Goal: Task Accomplishment & Management: Use online tool/utility

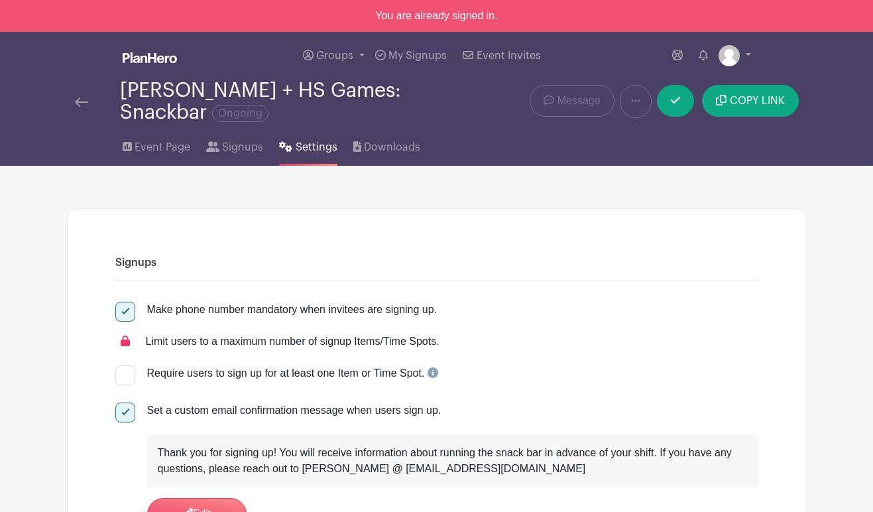
scroll to position [9, 0]
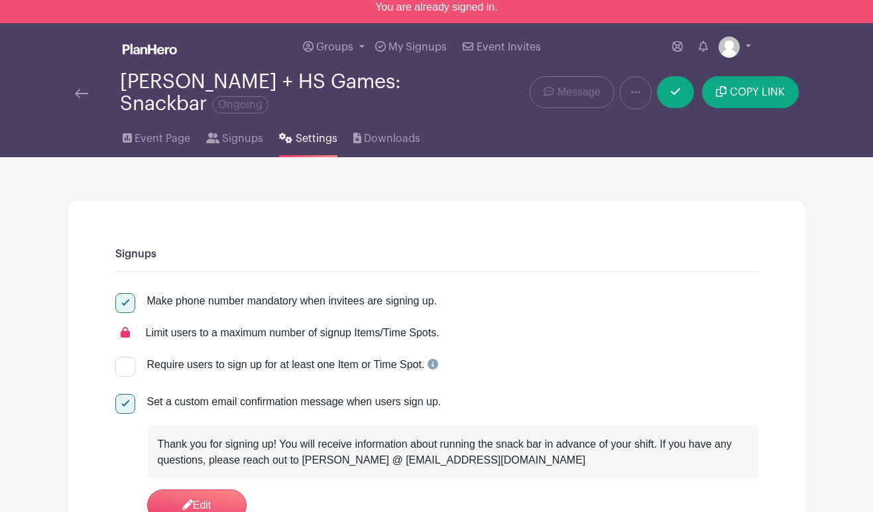
click at [155, 53] on img at bounding box center [150, 49] width 54 height 11
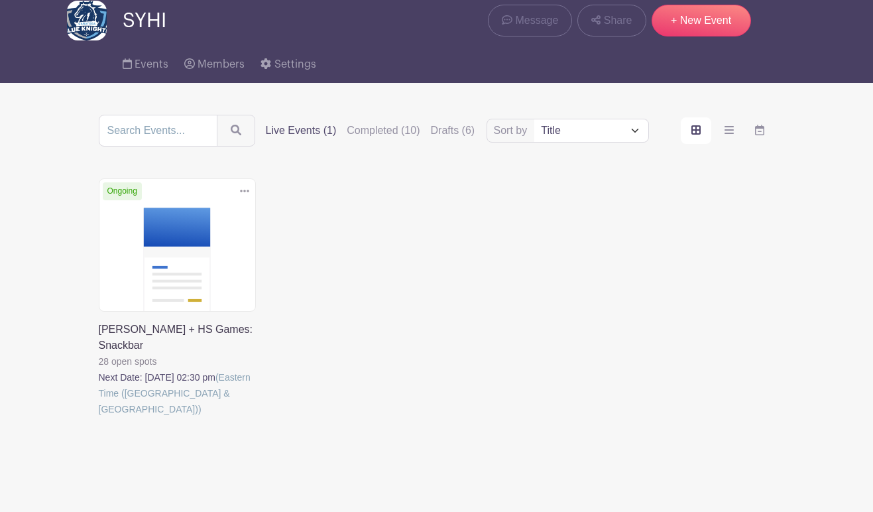
scroll to position [51, 0]
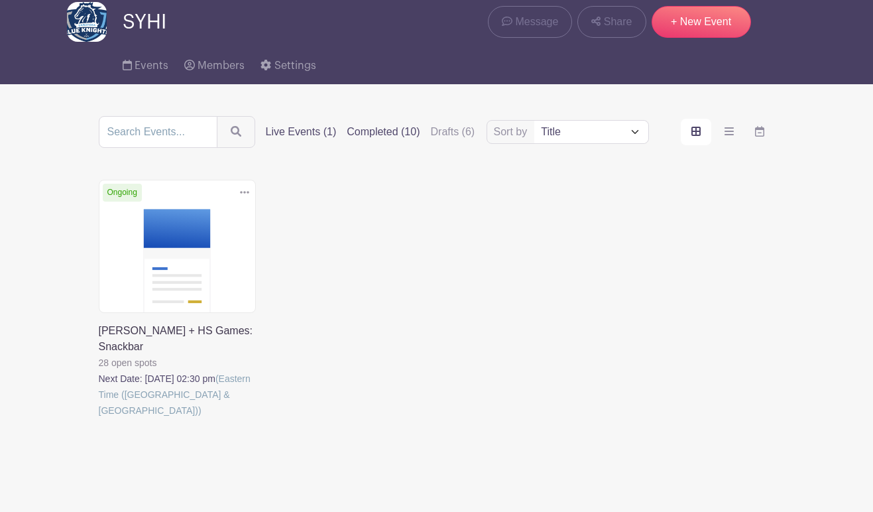
click at [351, 135] on label "Completed (10)" at bounding box center [383, 132] width 73 height 16
click at [0, 0] on input "Completed (10)" at bounding box center [0, 0] width 0 height 0
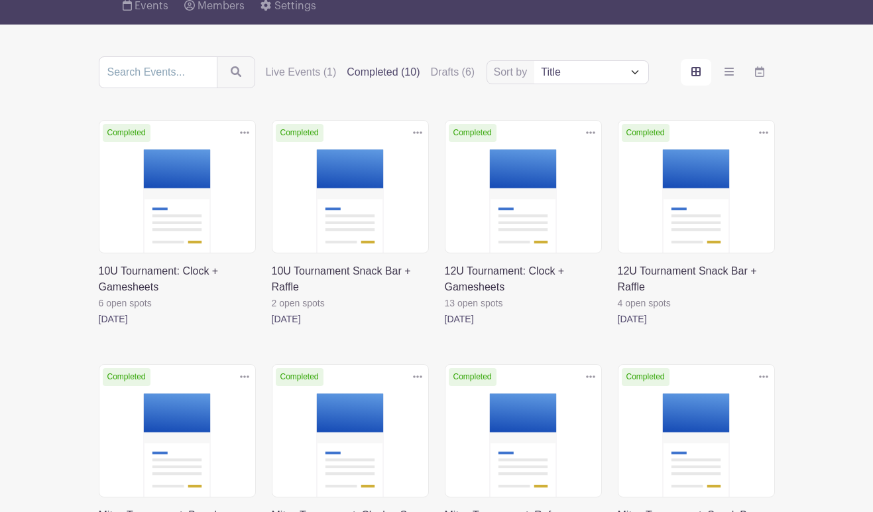
scroll to position [115, 0]
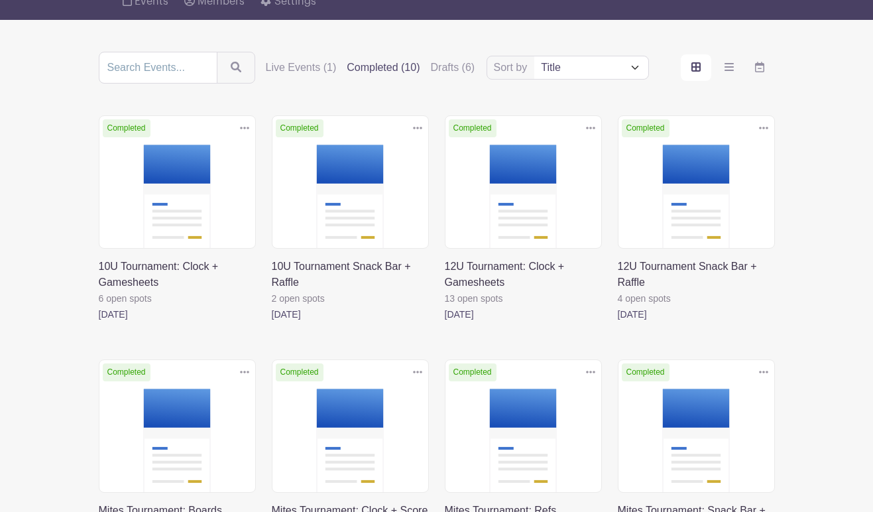
click at [272, 322] on link at bounding box center [272, 322] width 0 height 0
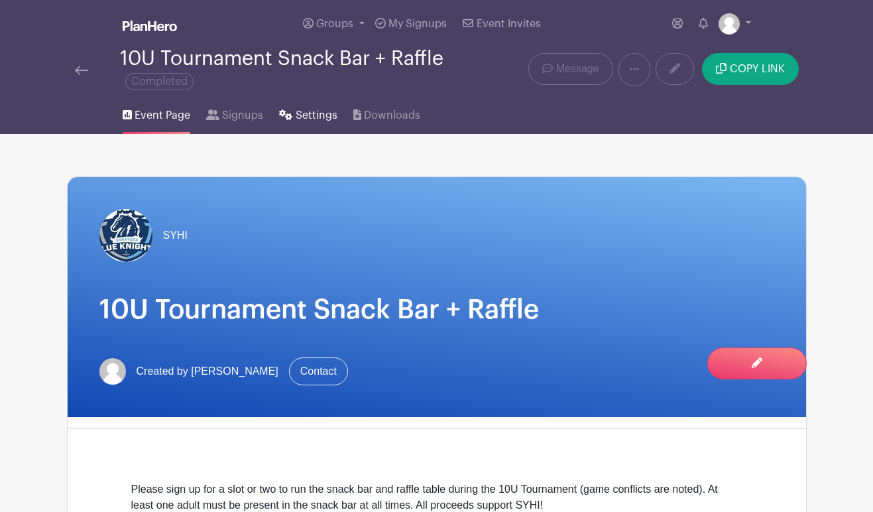
click at [318, 111] on span "Settings" at bounding box center [317, 115] width 42 height 16
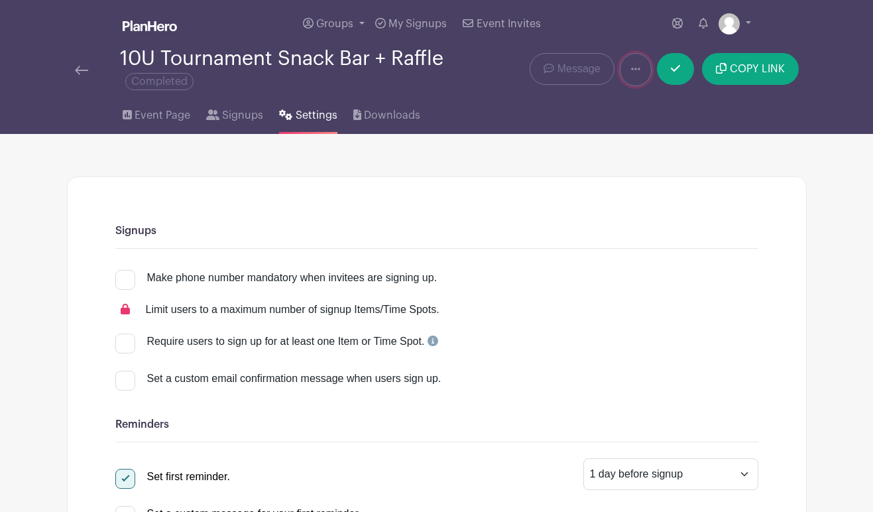
click at [635, 69] on icon at bounding box center [635, 69] width 9 height 3
click at [642, 97] on link "Duplicate" at bounding box center [673, 104] width 105 height 21
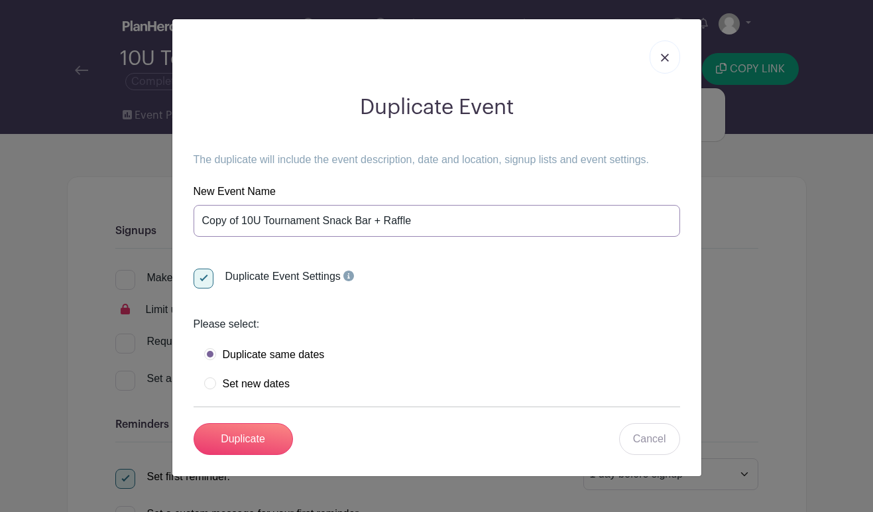
click at [268, 225] on input "Copy of 10U Tournament Snack Bar + Raffle" at bounding box center [437, 221] width 487 height 32
drag, startPoint x: 263, startPoint y: 221, endPoint x: 166, endPoint y: 213, distance: 96.5
click at [166, 213] on div "Duplicate Event The duplicate will include the event description, date and loca…" at bounding box center [436, 256] width 873 height 512
type input "Kick Off Tournament Snack Bar + Raffle"
click at [253, 388] on label "Set new dates" at bounding box center [247, 383] width 86 height 13
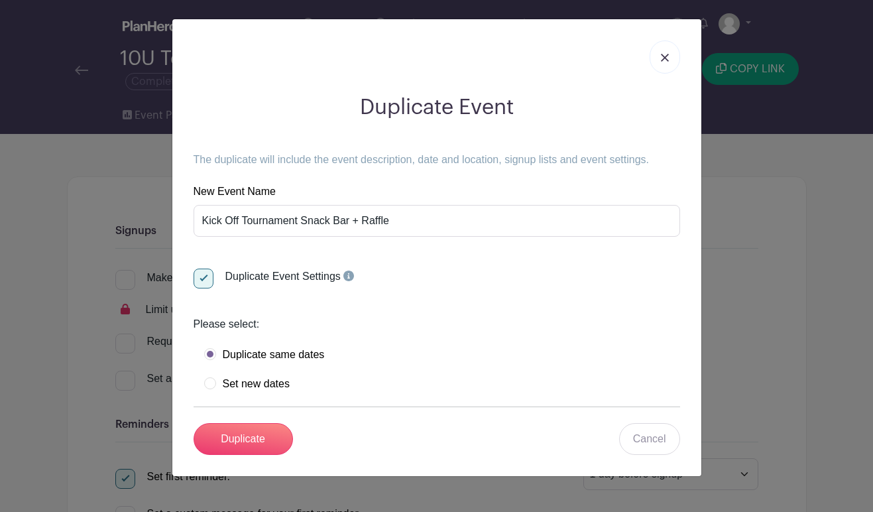
radio input "true"
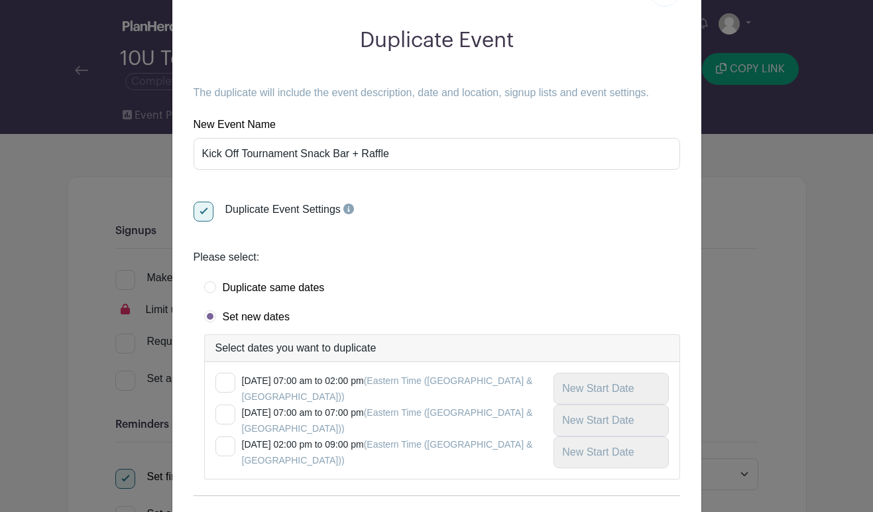
scroll to position [139, 0]
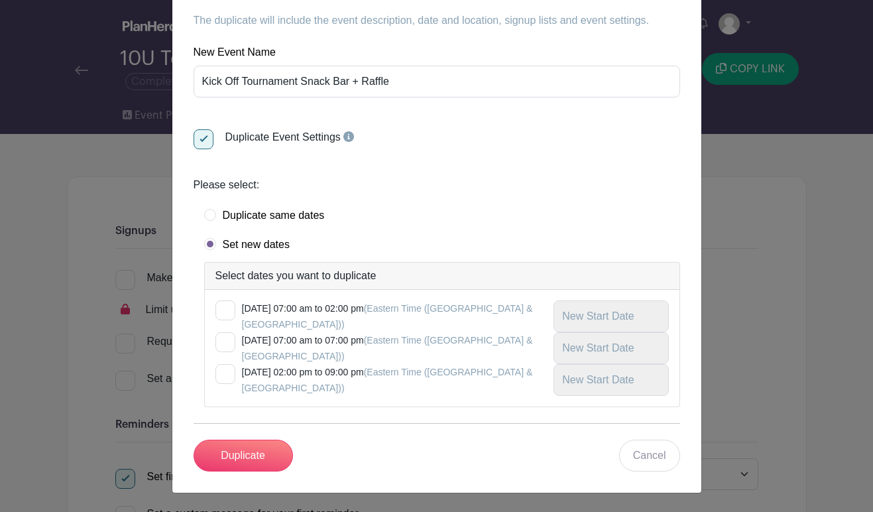
click at [273, 305] on small "[DATE] 07:00 am to 02:00 pm (Eastern Time ([GEOGRAPHIC_DATA] & [GEOGRAPHIC_DATA…" at bounding box center [387, 316] width 291 height 27
click at [224, 305] on input "checkbox" at bounding box center [220, 304] width 9 height 9
checkbox input "true"
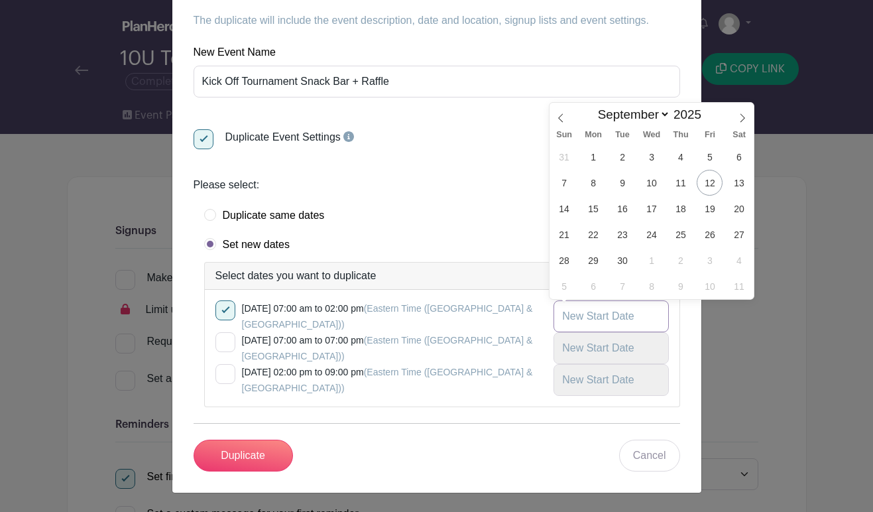
click at [577, 312] on input "text" at bounding box center [611, 316] width 115 height 32
click at [740, 113] on icon at bounding box center [742, 117] width 9 height 9
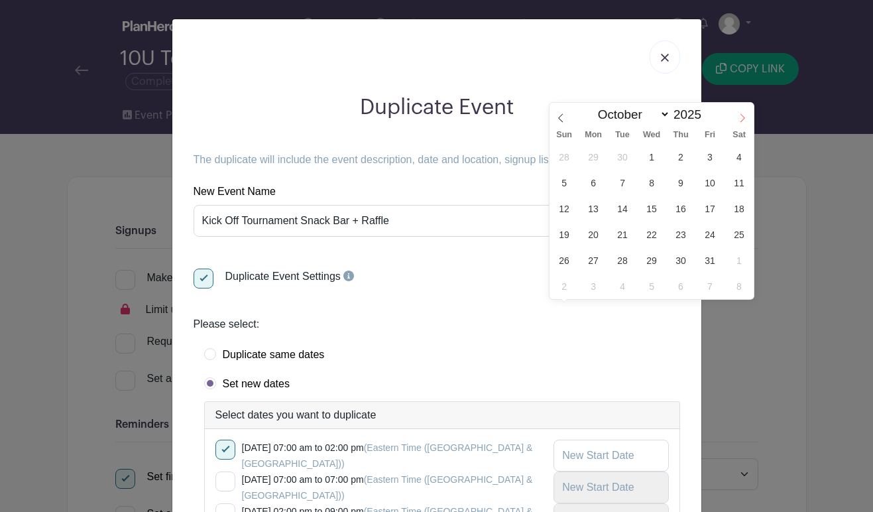
click at [740, 113] on icon at bounding box center [742, 117] width 9 height 9
select select "10"
click at [744, 155] on span "1" at bounding box center [739, 157] width 26 height 26
type input "[DATE]"
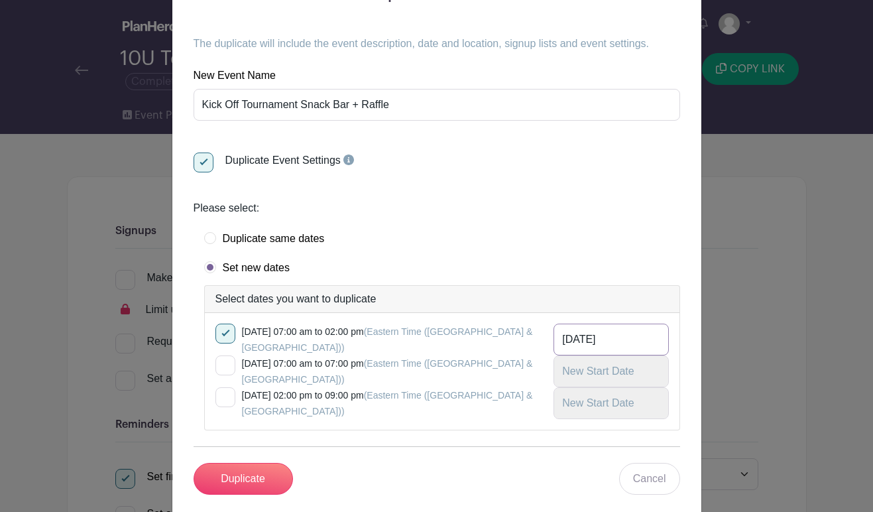
scroll to position [139, 0]
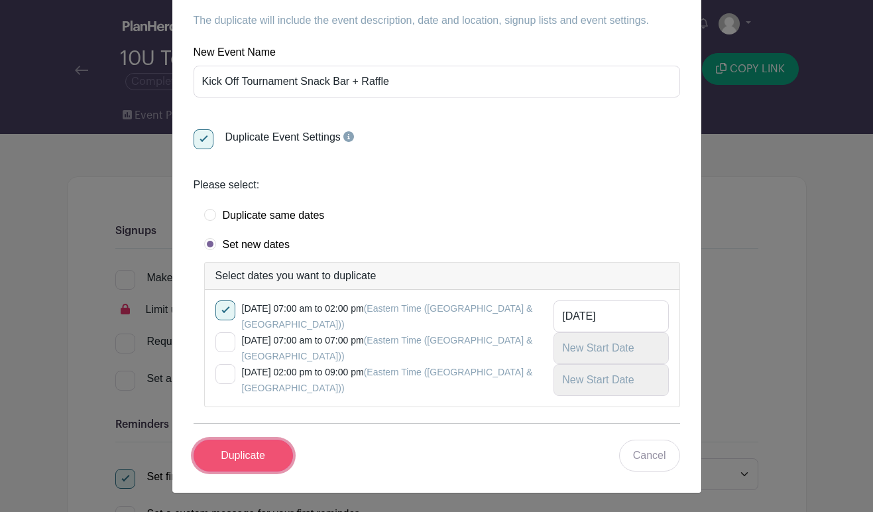
click at [235, 454] on input "Duplicate" at bounding box center [243, 456] width 99 height 32
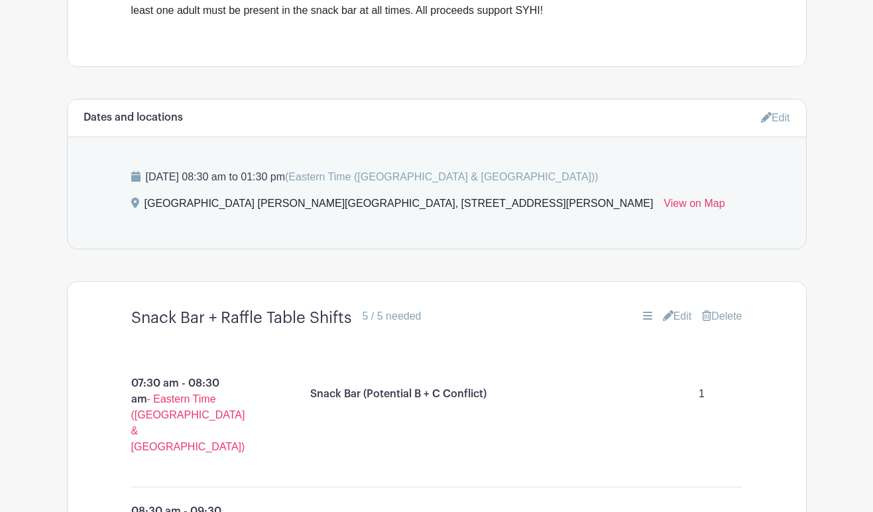
scroll to position [564, 0]
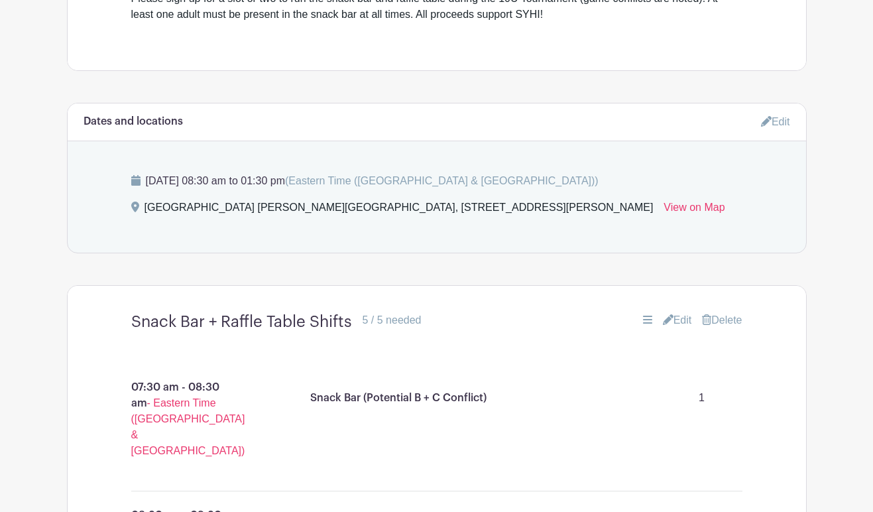
click at [766, 119] on icon at bounding box center [766, 121] width 11 height 11
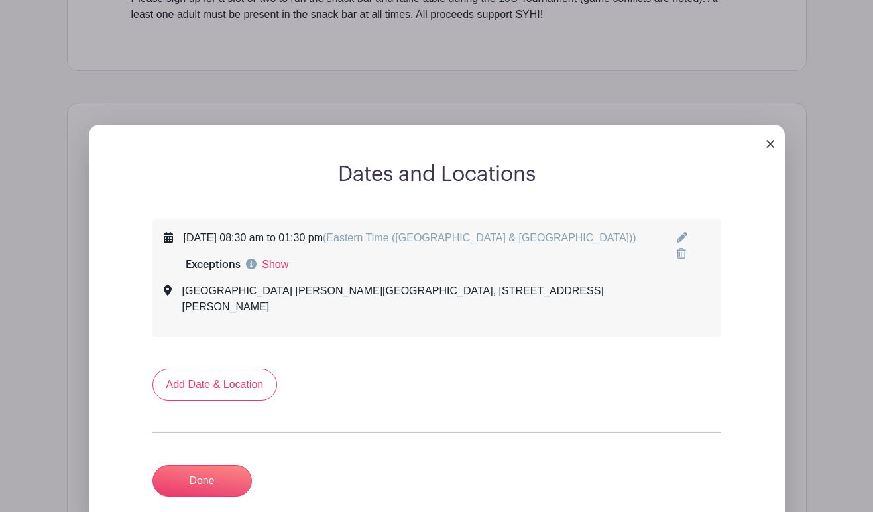
click at [687, 236] on link at bounding box center [682, 237] width 11 height 11
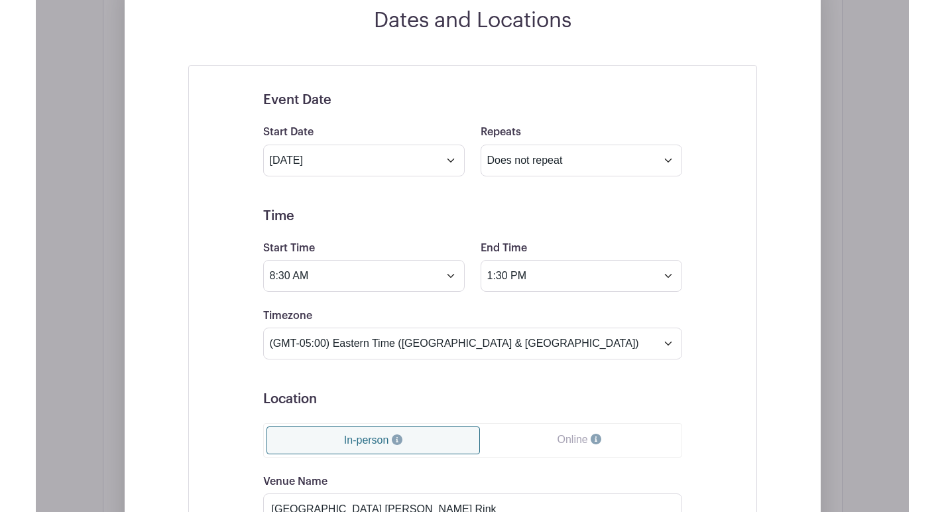
scroll to position [722, 0]
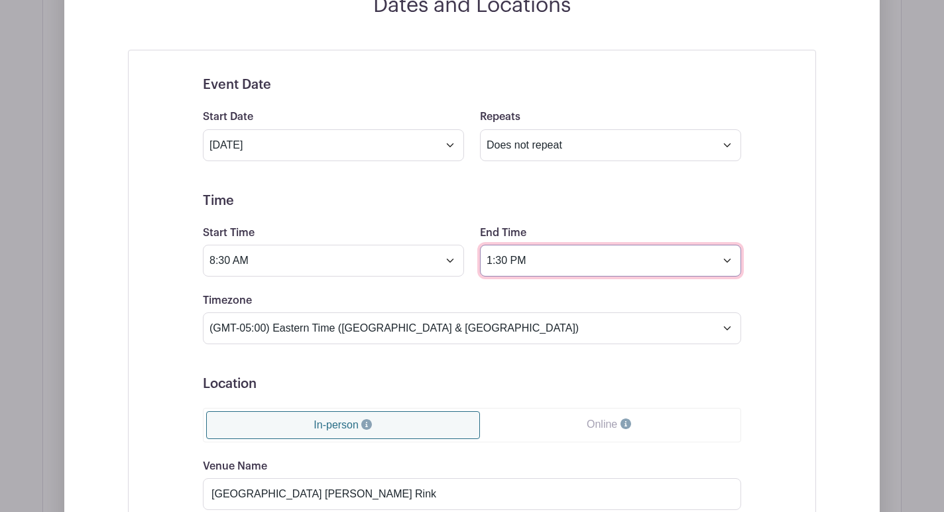
click at [730, 257] on input "1:30 PM" at bounding box center [610, 261] width 261 height 32
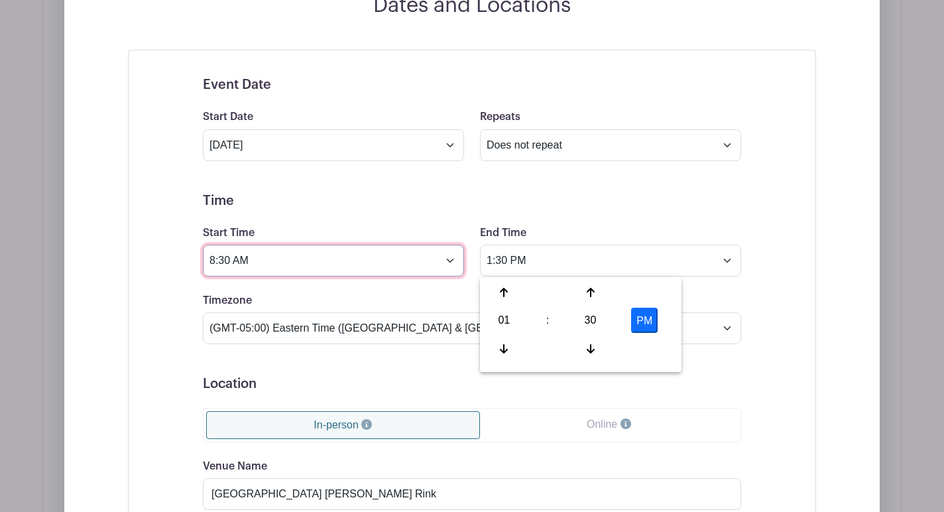
click at [446, 261] on input "8:30 AM" at bounding box center [333, 261] width 261 height 32
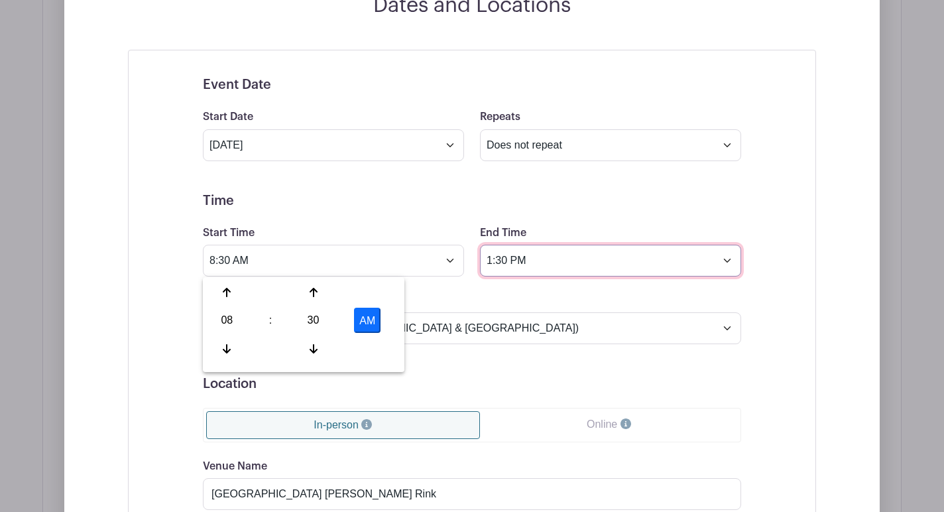
click at [546, 256] on input "1:30 PM" at bounding box center [610, 261] width 261 height 32
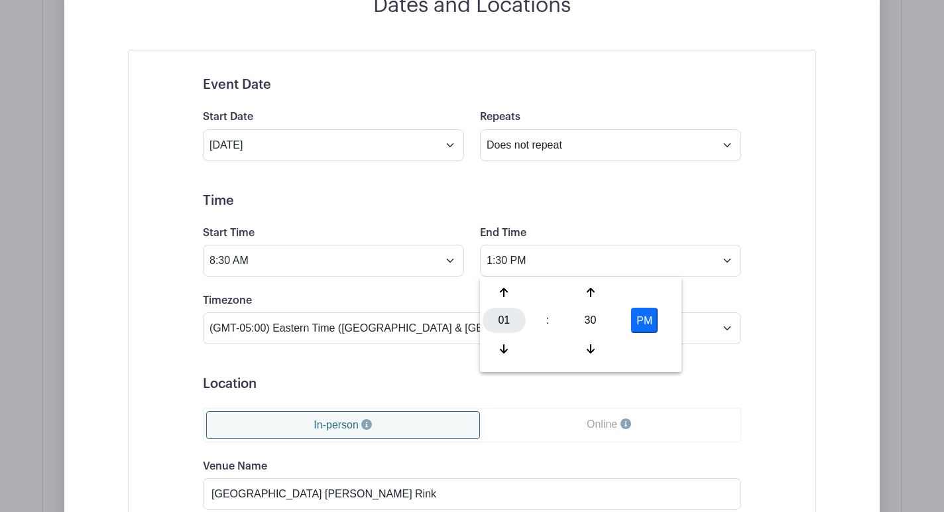
click at [501, 316] on div "01" at bounding box center [504, 320] width 43 height 25
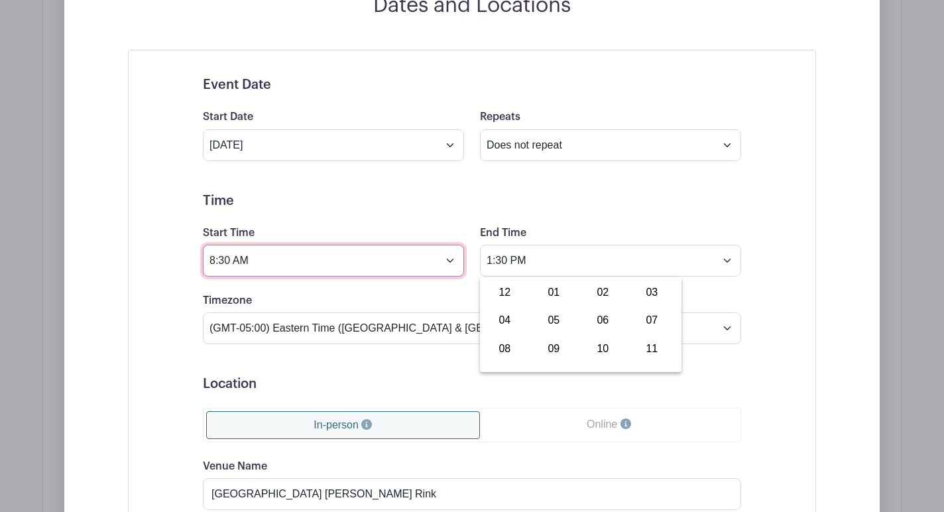
click at [457, 263] on input "8:30 AM" at bounding box center [333, 261] width 261 height 32
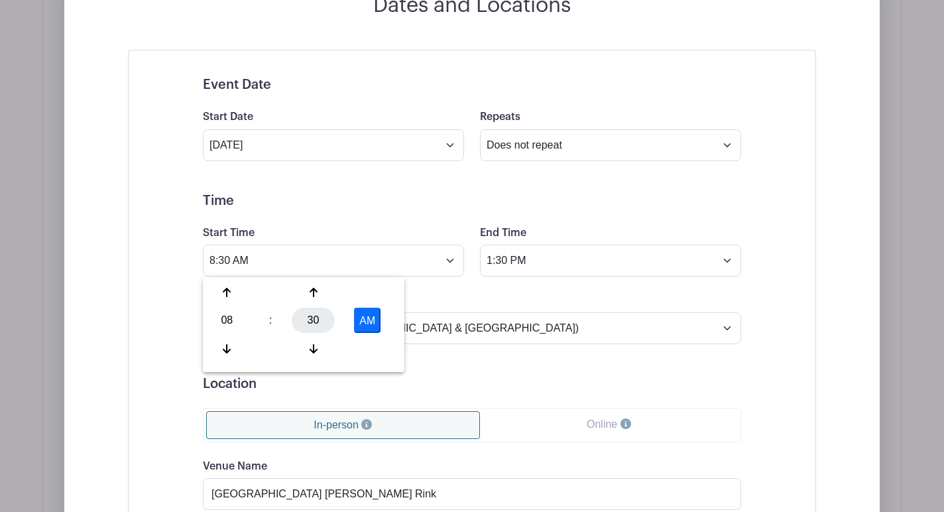
click at [318, 317] on div "30" at bounding box center [313, 320] width 43 height 25
click at [223, 299] on div "00" at bounding box center [228, 292] width 44 height 25
type input "8:00 AM"
click at [514, 275] on input "1:30 PM" at bounding box center [610, 261] width 261 height 32
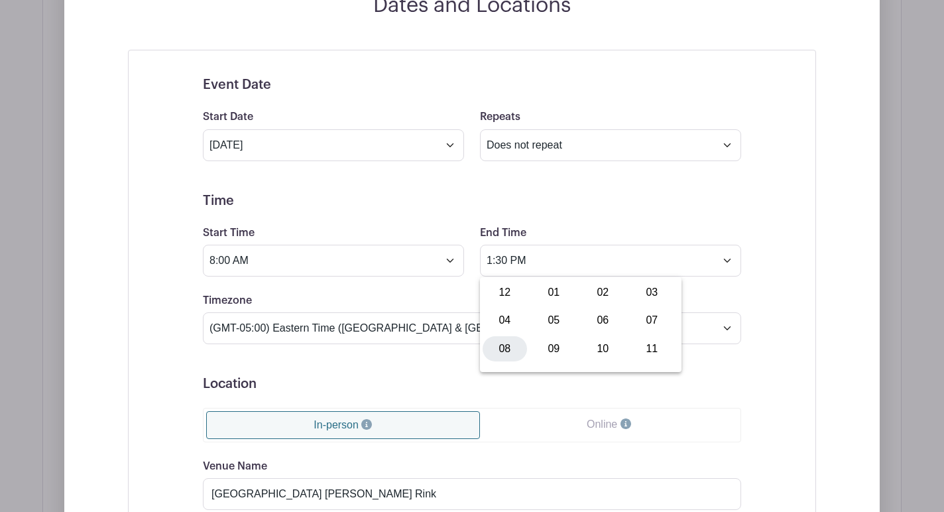
click at [502, 342] on div "08" at bounding box center [505, 348] width 44 height 25
click at [586, 326] on div "30" at bounding box center [590, 320] width 43 height 25
click at [497, 295] on div "00" at bounding box center [505, 292] width 44 height 25
type input "8:00 PM"
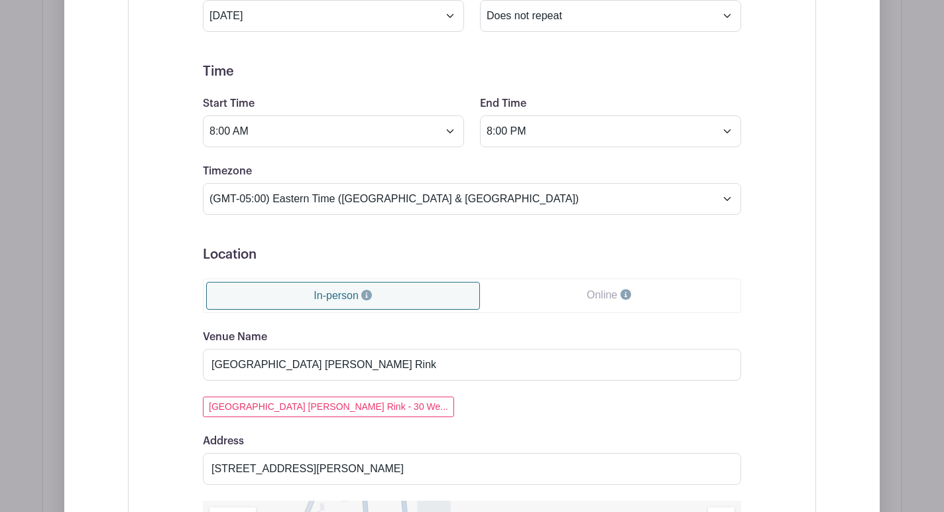
scroll to position [858, 0]
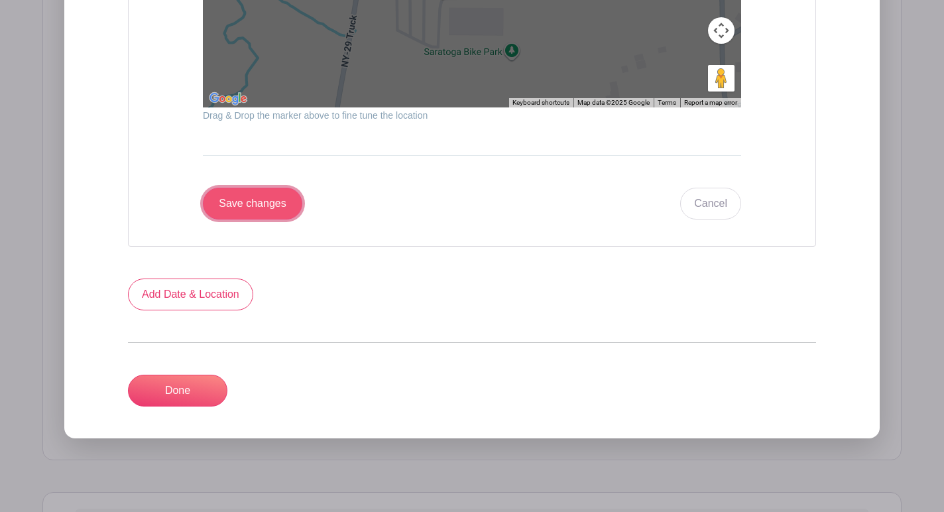
click at [252, 218] on input "Save changes" at bounding box center [252, 204] width 99 height 32
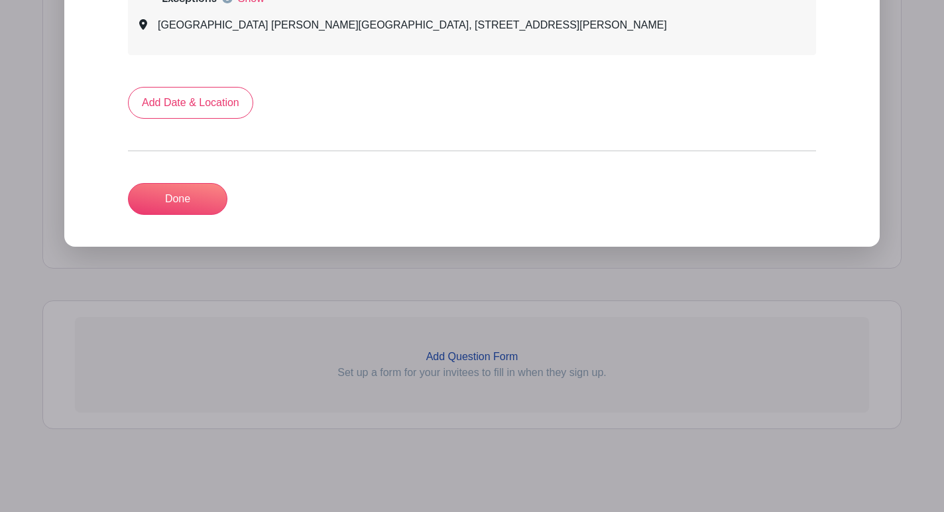
scroll to position [820, 0]
click at [215, 204] on link "Done" at bounding box center [177, 199] width 99 height 32
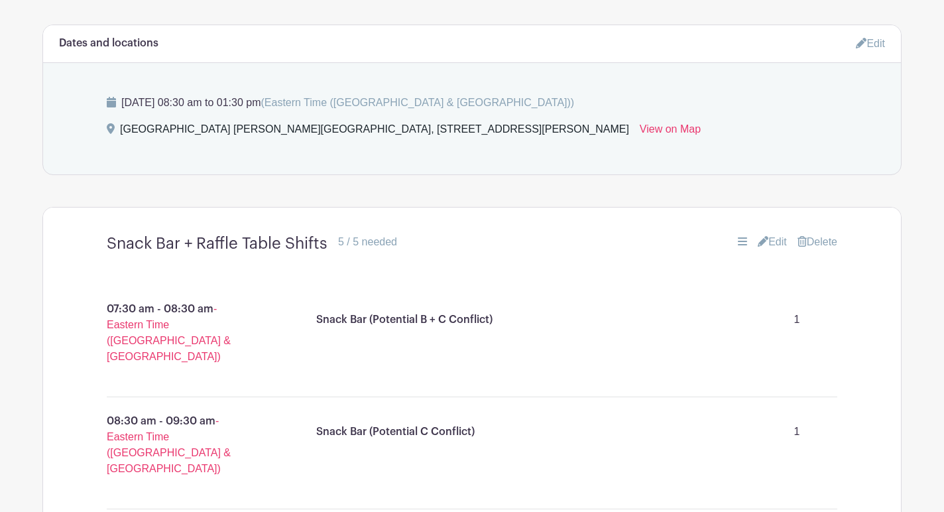
scroll to position [629, 0]
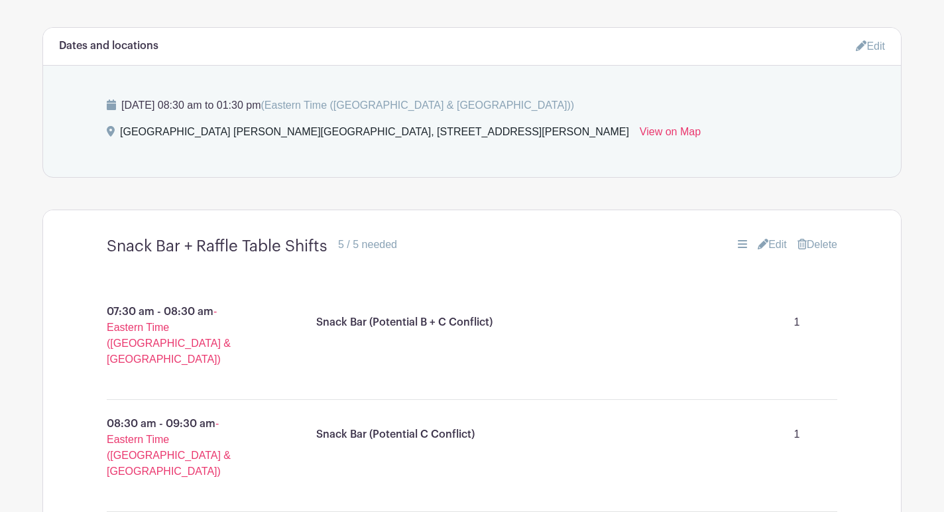
click at [804, 245] on link "Delete" at bounding box center [818, 245] width 40 height 16
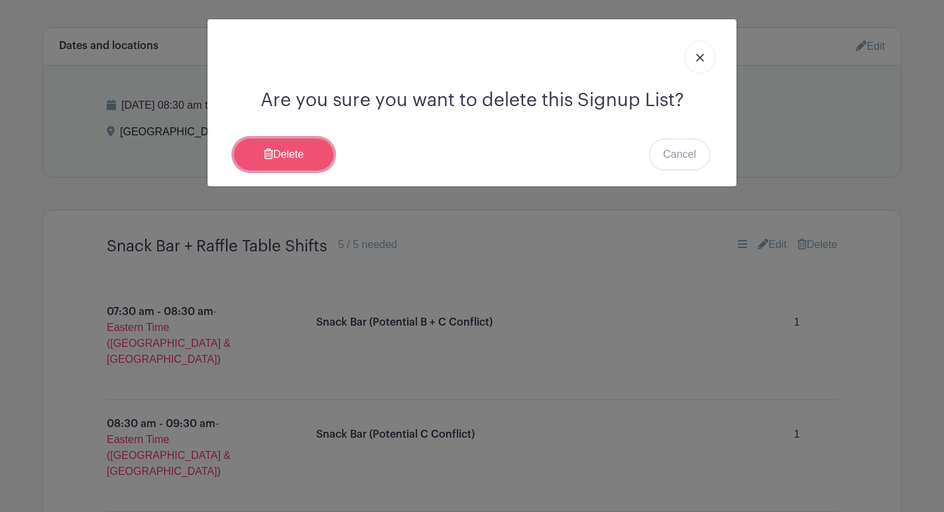
click at [252, 161] on link "Delete" at bounding box center [283, 155] width 99 height 32
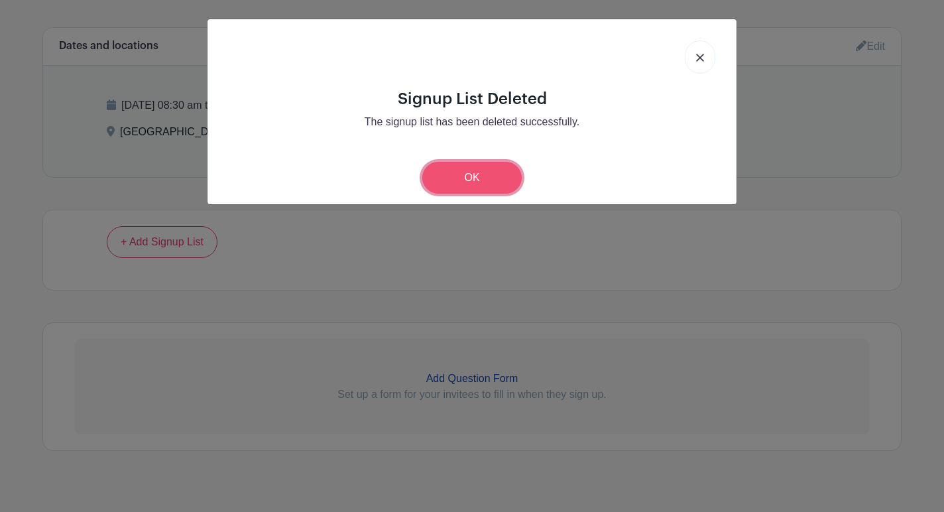
click at [480, 185] on link "OK" at bounding box center [471, 178] width 99 height 32
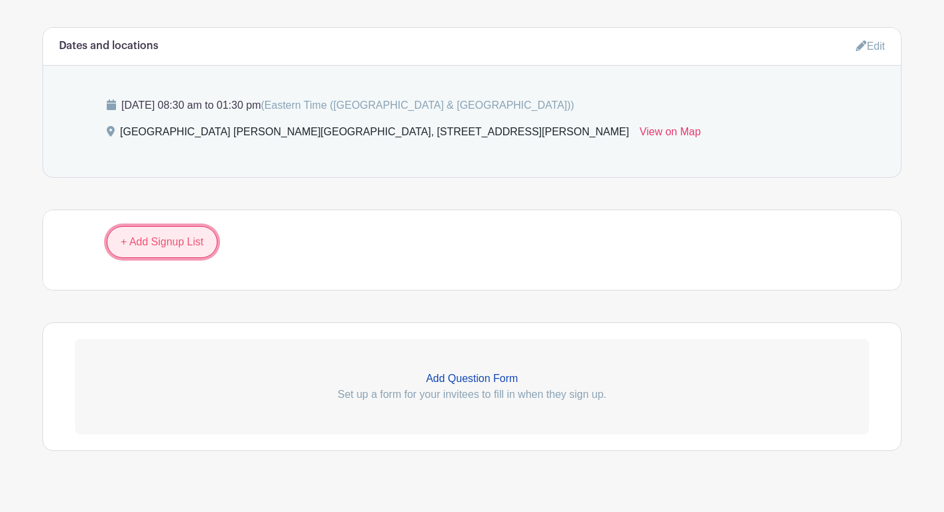
click at [151, 238] on link "+ Add Signup List" at bounding box center [162, 242] width 111 height 32
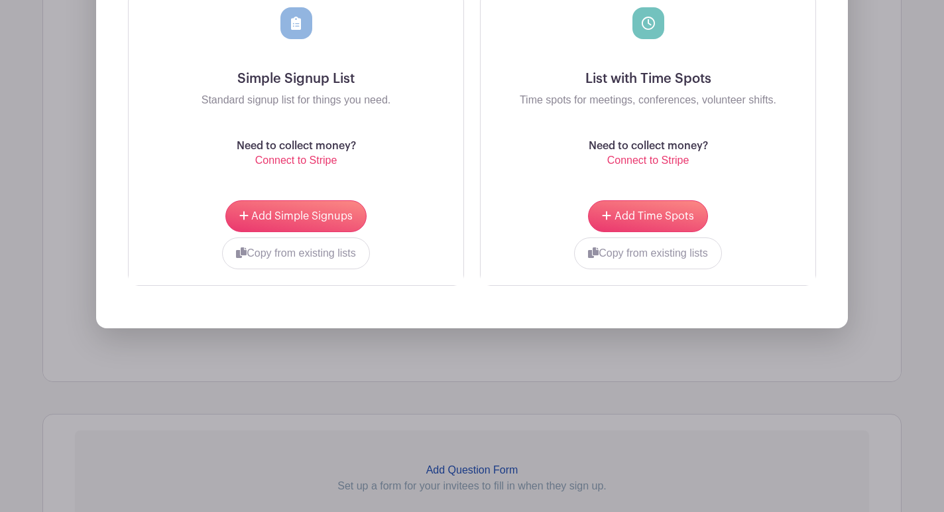
scroll to position [995, 0]
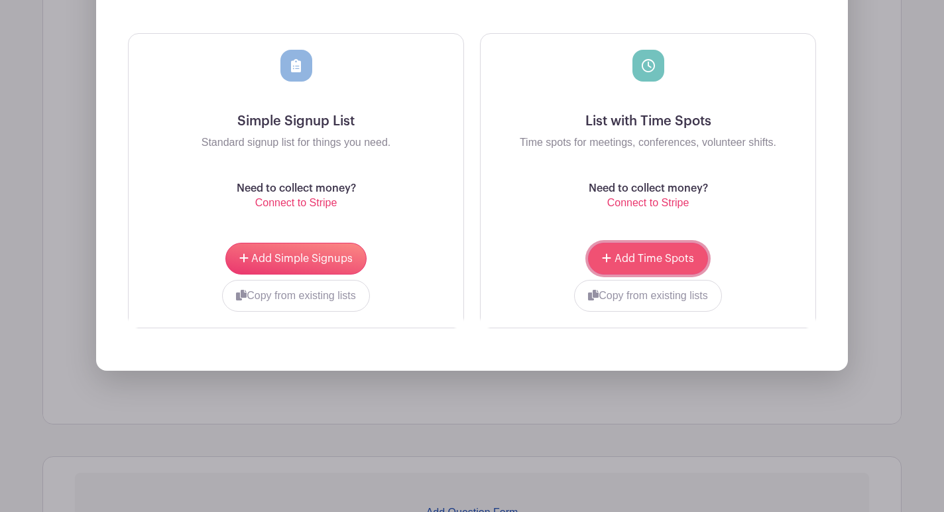
click at [643, 259] on span "Add Time Spots" at bounding box center [655, 258] width 80 height 11
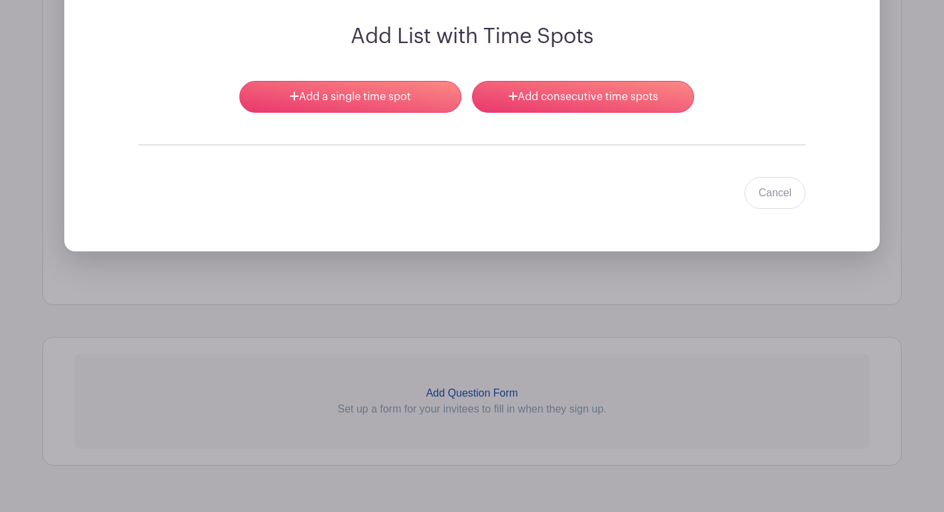
scroll to position [1021, 0]
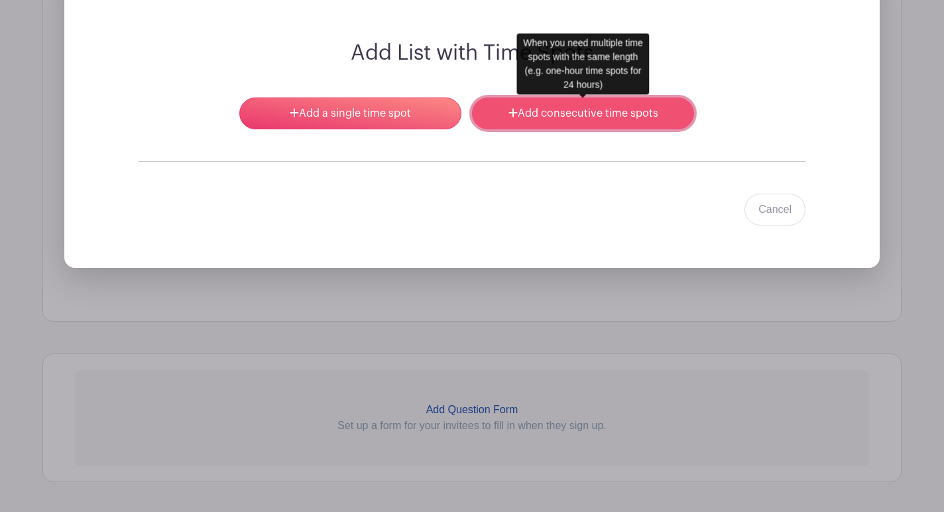
click at [501, 111] on link "Add consecutive time spots" at bounding box center [583, 113] width 222 height 32
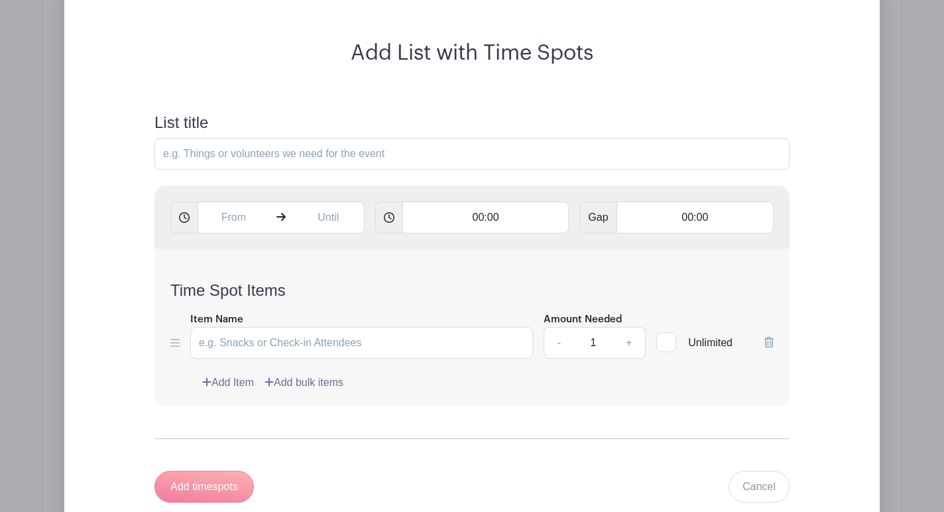
scroll to position [1007, 0]
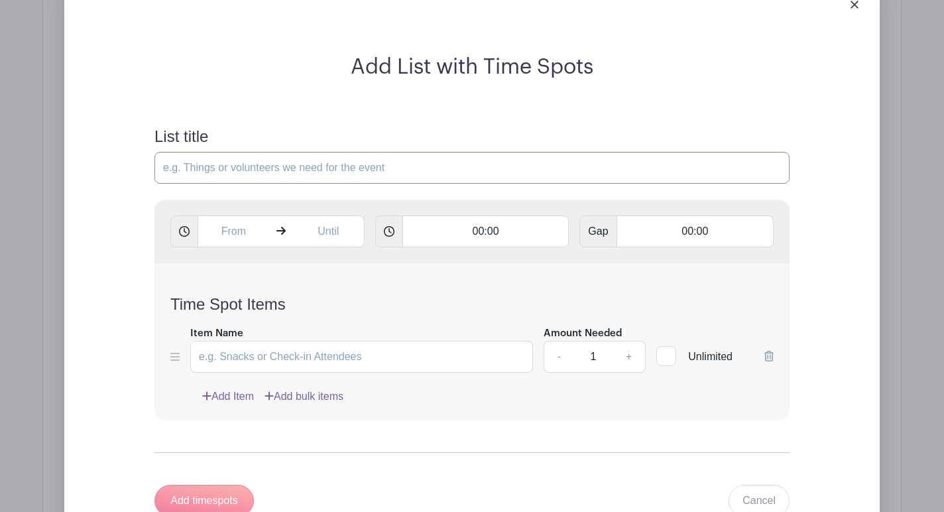
click at [304, 172] on input "List title" at bounding box center [472, 168] width 635 height 32
type input "Snack Bar + Raffle Table"
click at [229, 228] on input "text" at bounding box center [234, 232] width 72 height 32
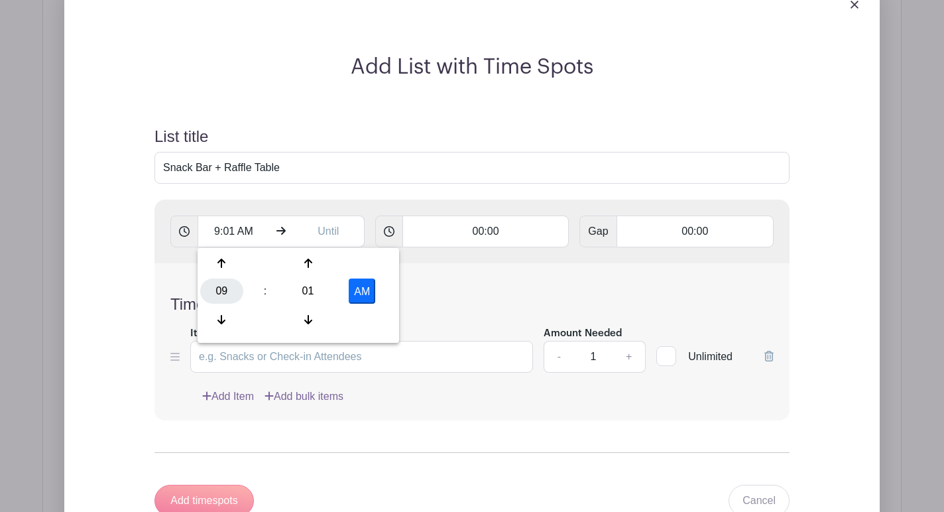
click at [223, 294] on div "09" at bounding box center [221, 291] width 43 height 25
click at [229, 318] on div "08" at bounding box center [222, 319] width 44 height 25
click at [318, 293] on div "01" at bounding box center [308, 291] width 43 height 25
click at [222, 263] on div "00" at bounding box center [222, 263] width 44 height 25
type input "8:00 AM"
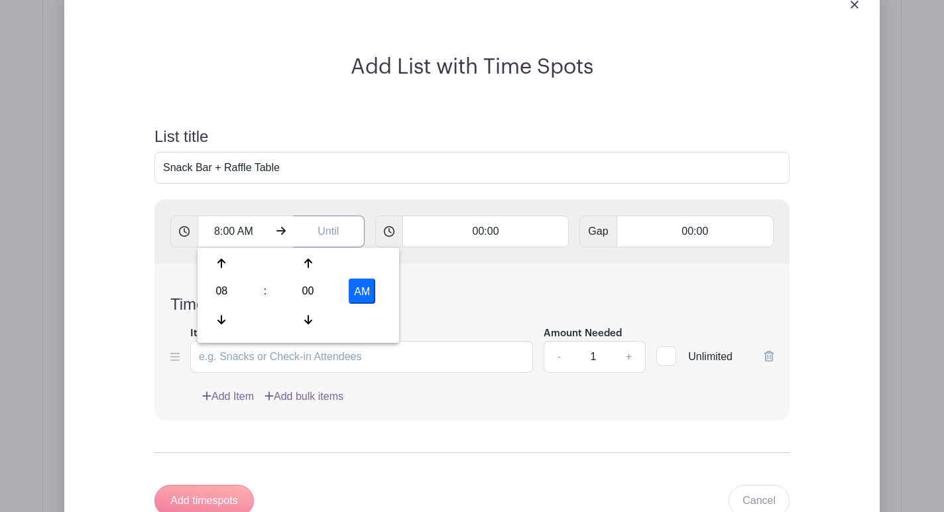
click at [327, 228] on input "text" at bounding box center [329, 232] width 72 height 32
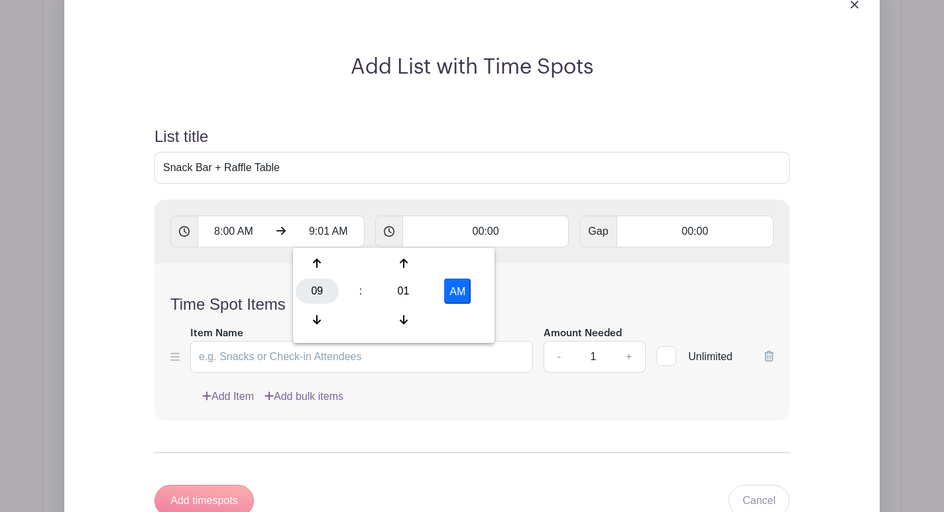
click at [323, 294] on div "09" at bounding box center [317, 291] width 43 height 25
click at [370, 314] on div "09" at bounding box center [367, 319] width 44 height 25
click at [409, 294] on div "01" at bounding box center [403, 291] width 43 height 25
click at [310, 267] on div "00" at bounding box center [318, 263] width 44 height 25
type input "9:00 AM"
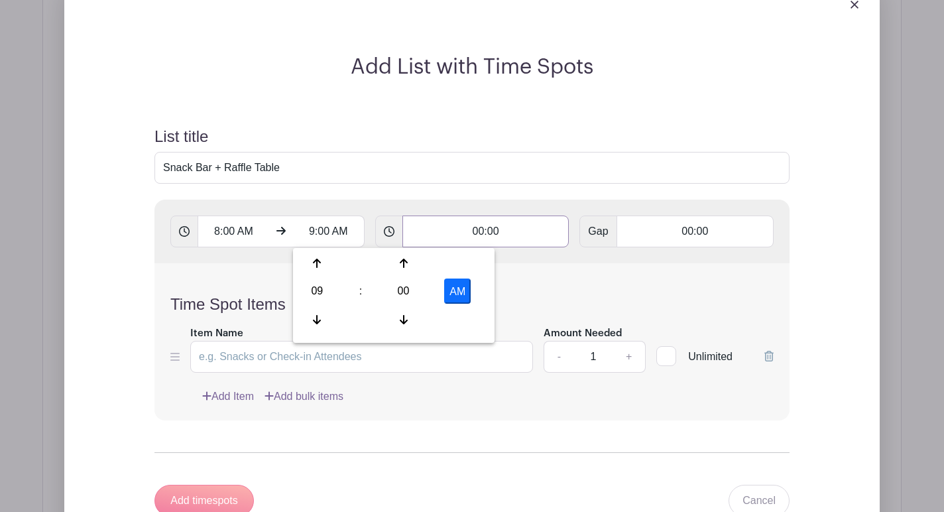
click at [446, 243] on input "00:00" at bounding box center [486, 232] width 167 height 32
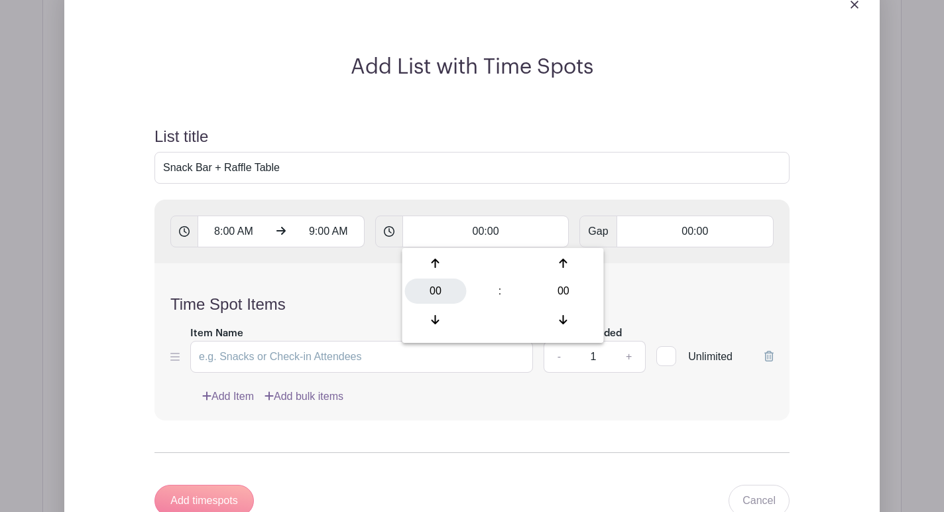
click at [431, 294] on div "00" at bounding box center [436, 291] width 62 height 25
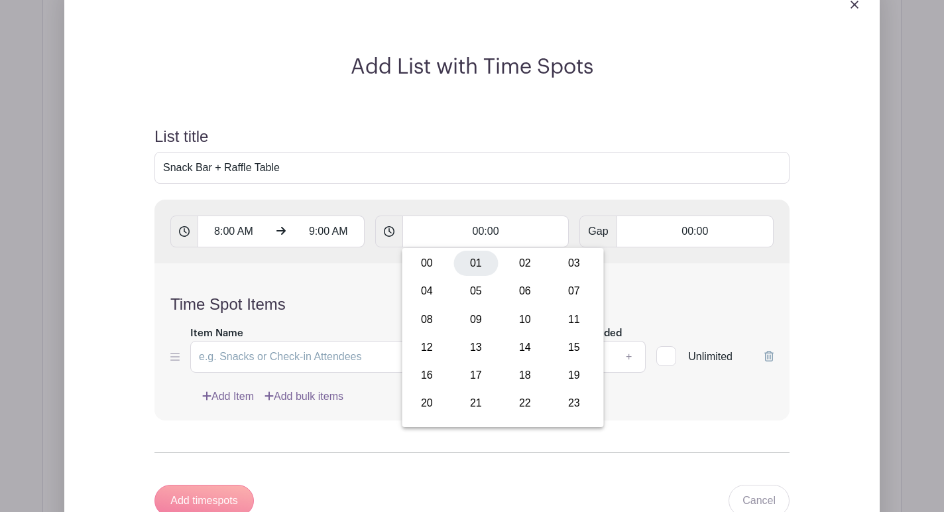
click at [471, 263] on div "01" at bounding box center [476, 263] width 44 height 25
type input "01:00"
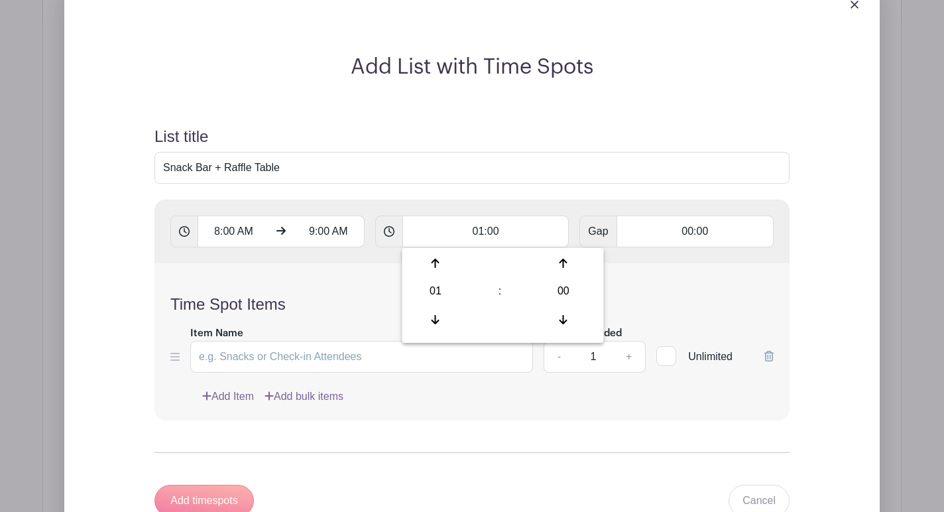
click at [481, 205] on div "8:00 AM 9:00 AM 01:00 Gap 00:00" at bounding box center [472, 232] width 635 height 64
click at [407, 361] on input "Item Name" at bounding box center [361, 357] width 343 height 32
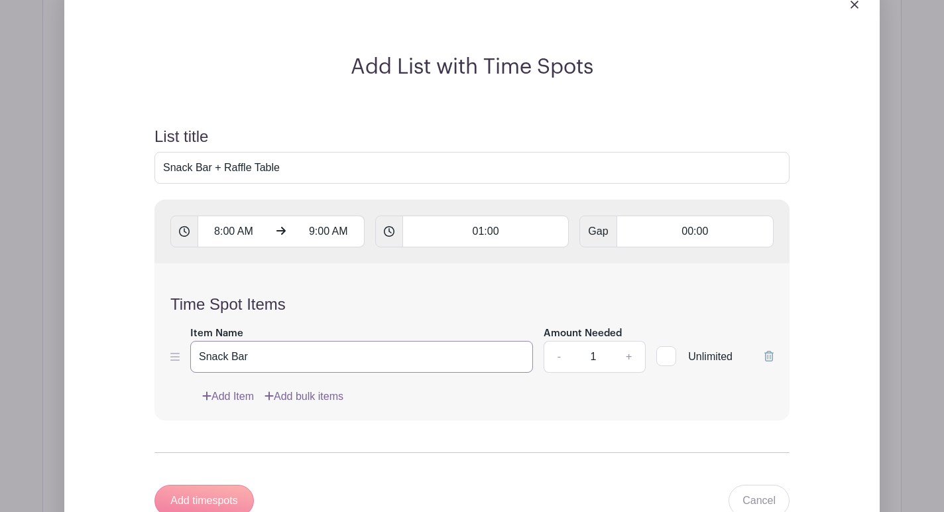
type input "Snack Bar"
click at [630, 350] on link "+" at bounding box center [629, 357] width 33 height 32
type input "2"
click at [219, 396] on link "Add Item" at bounding box center [228, 397] width 52 height 16
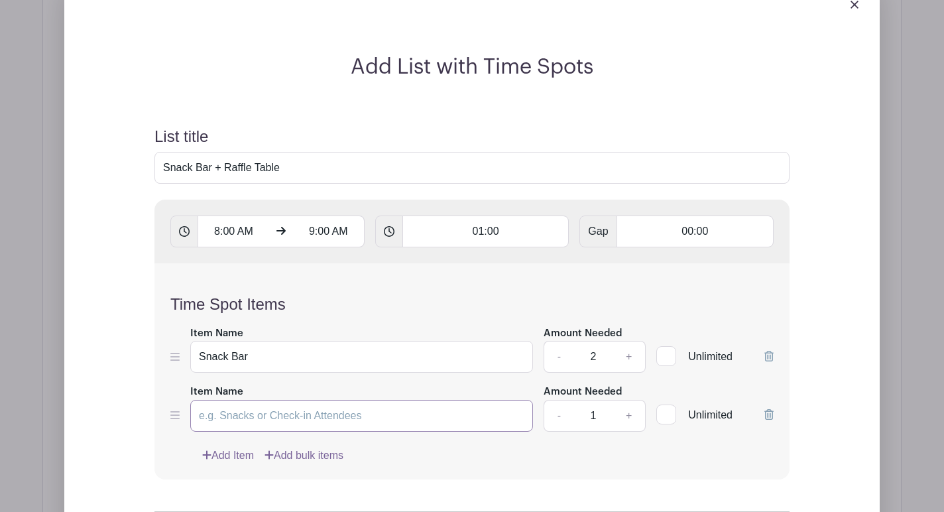
click at [235, 413] on input "Item Name" at bounding box center [361, 416] width 343 height 32
type input "Raffle Table (Mites Conflict)"
click at [273, 364] on input "Snack Bar" at bounding box center [361, 357] width 343 height 32
type input "Snack Bar (Mites Conflict)"
click at [629, 416] on link "+" at bounding box center [629, 416] width 33 height 32
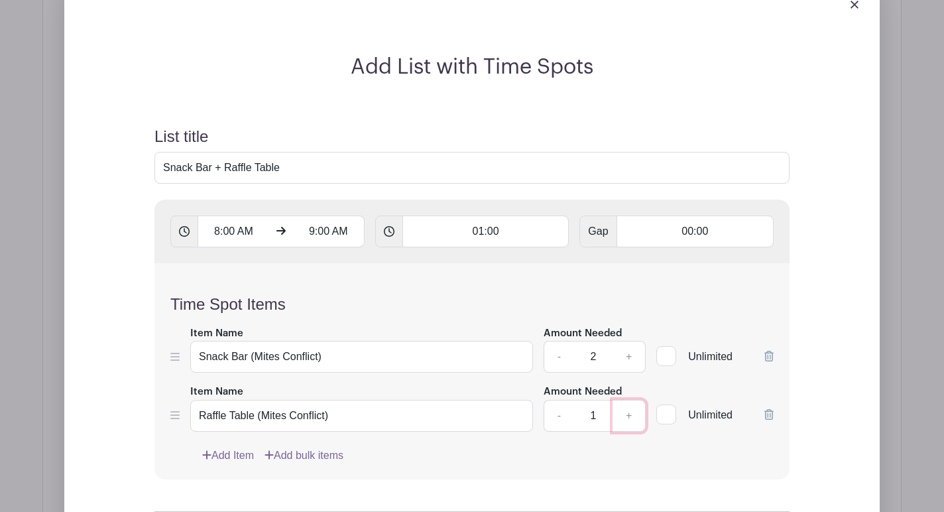
type input "2"
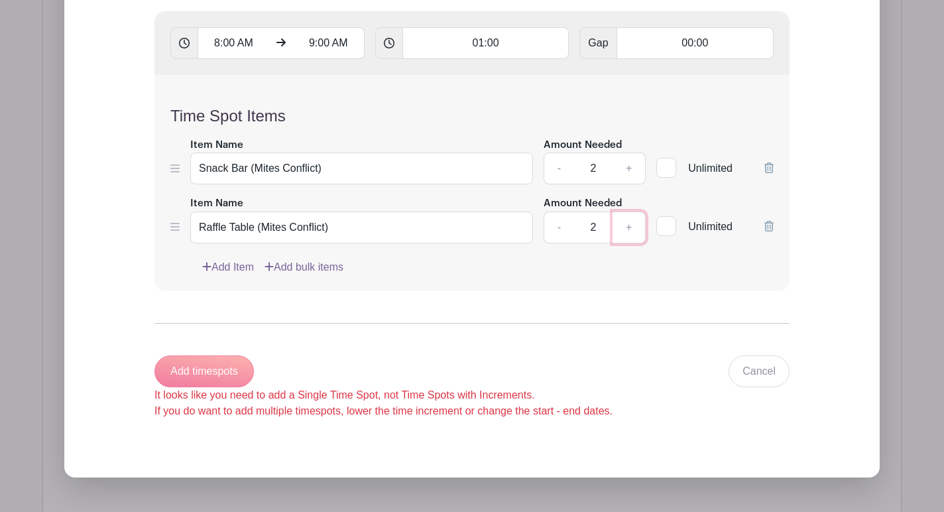
scroll to position [1100, 0]
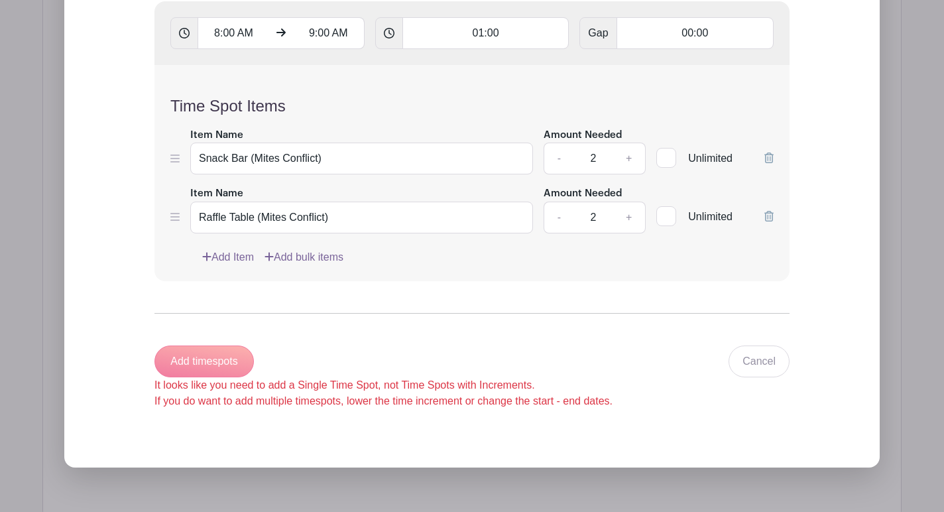
click at [231, 357] on div "Add timespots It looks like you need to add a Single Time Spot, not Time Spots …" at bounding box center [384, 378] width 458 height 64
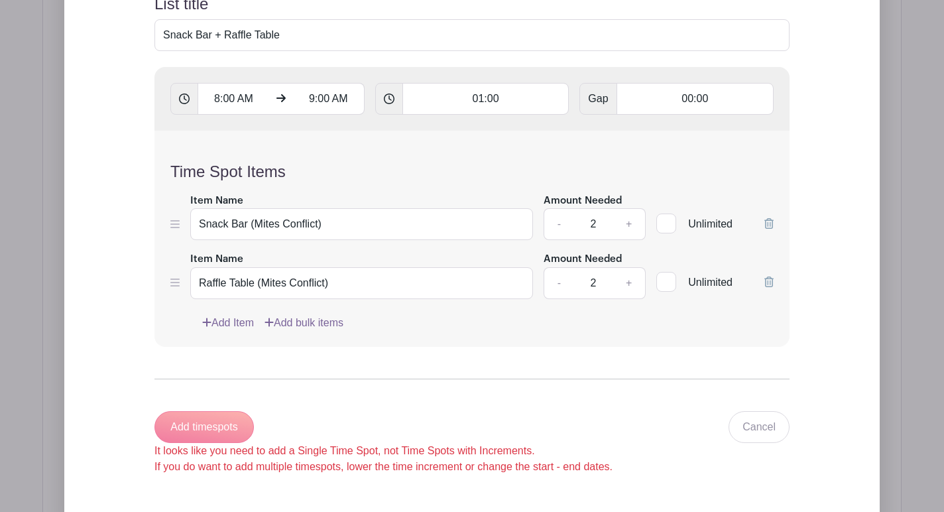
scroll to position [984, 0]
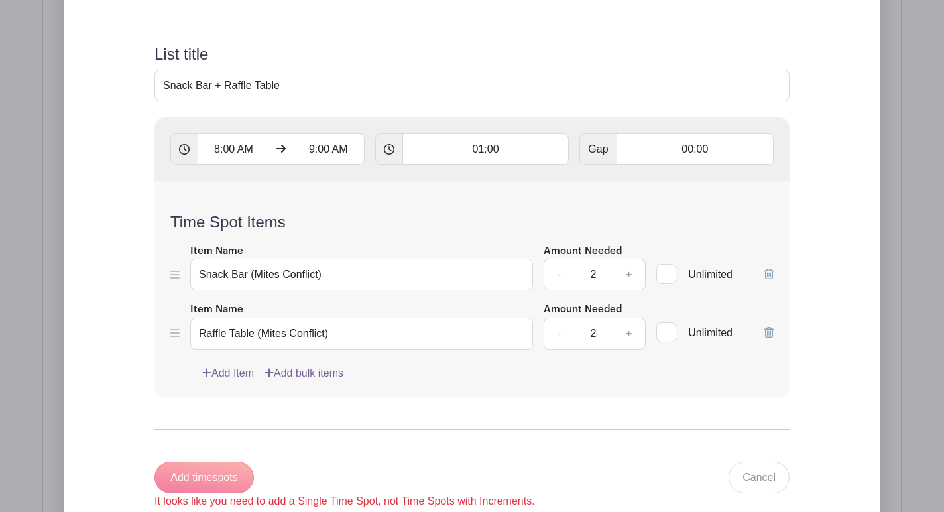
click at [580, 162] on span "Gap" at bounding box center [598, 149] width 37 height 32
click at [709, 143] on input "00:00" at bounding box center [695, 149] width 157 height 32
click at [524, 148] on input "01:00" at bounding box center [486, 149] width 167 height 32
click at [362, 78] on input "Snack Bar + Raffle Table" at bounding box center [472, 86] width 635 height 32
click at [340, 142] on input "9:00 AM" at bounding box center [329, 149] width 72 height 32
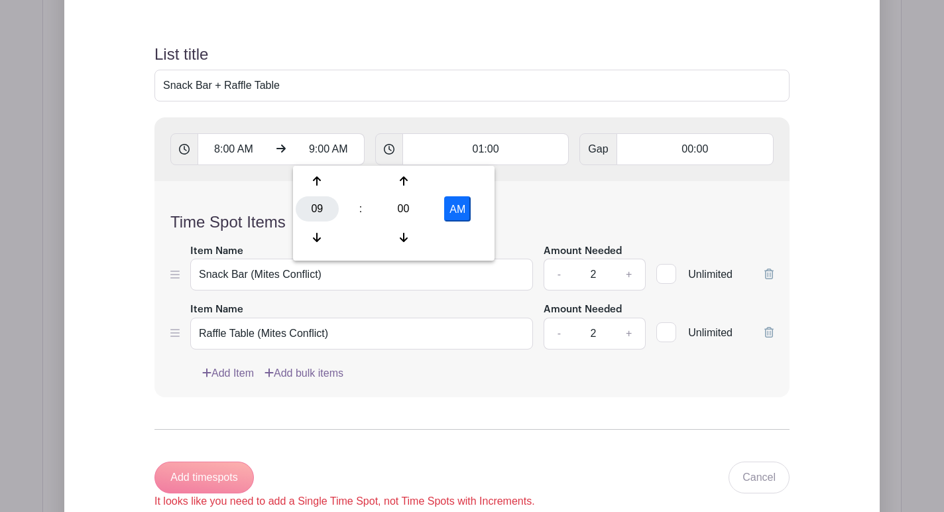
click at [324, 214] on div "09" at bounding box center [317, 208] width 43 height 25
click at [320, 233] on div "08" at bounding box center [318, 237] width 44 height 25
click at [457, 214] on button "AM" at bounding box center [457, 208] width 27 height 25
type input "8:00 PM"
type input "Add 12 timespots"
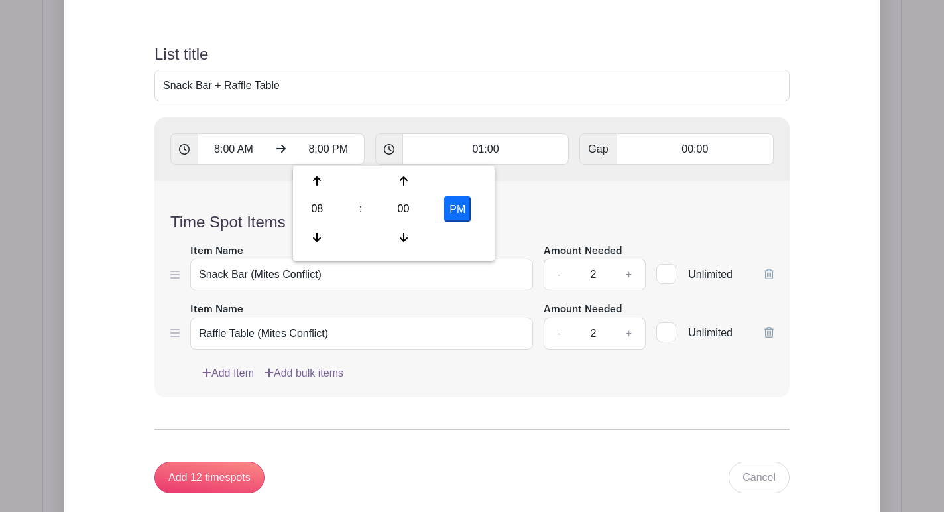
click at [530, 211] on div "Time Spot Items Item Name Snack Bar (Mites Conflict) Amount Needed - 2 + Unlimi…" at bounding box center [472, 289] width 635 height 216
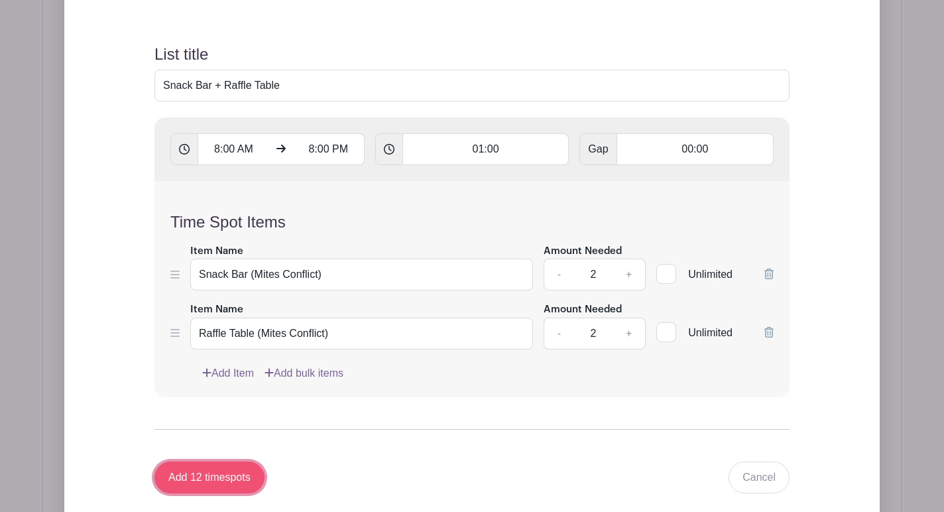
click at [194, 469] on input "Add 12 timespots" at bounding box center [210, 478] width 110 height 32
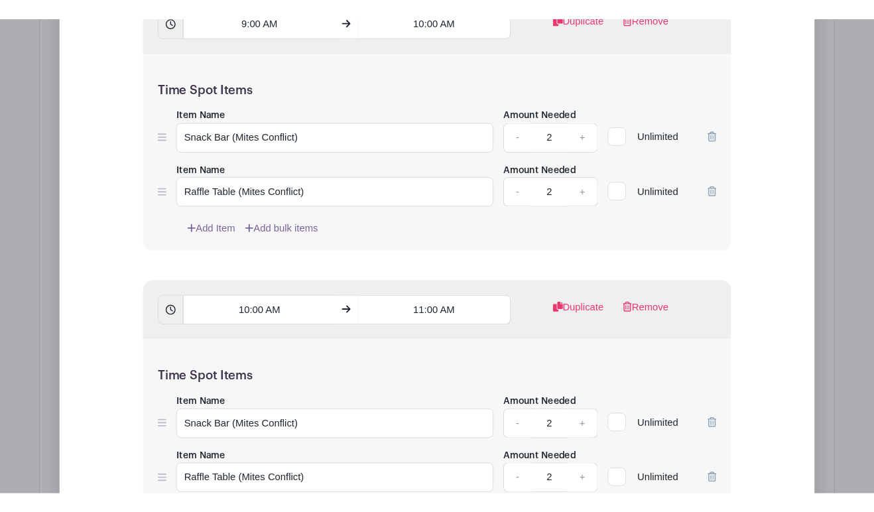
scroll to position [1600, 0]
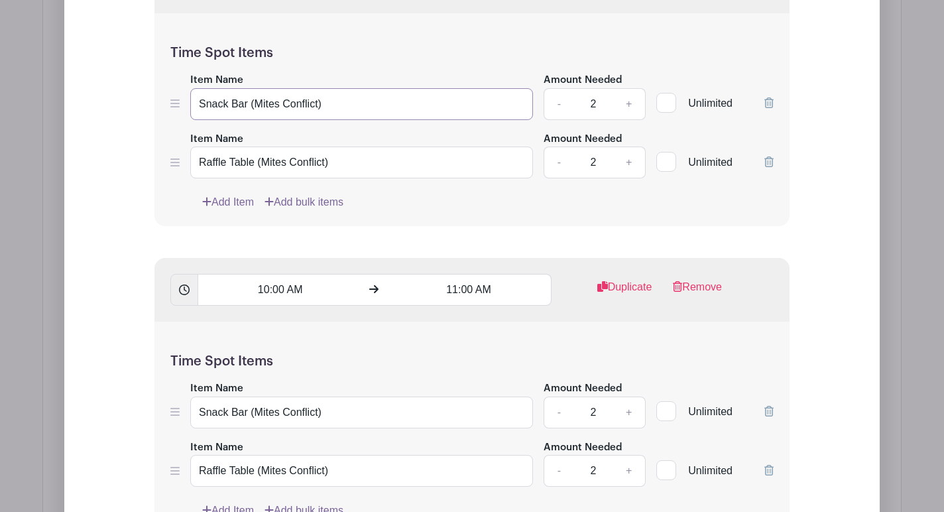
drag, startPoint x: 340, startPoint y: 104, endPoint x: 245, endPoint y: 103, distance: 94.2
click at [245, 103] on input "Snack Bar (Mites Conflict)" at bounding box center [361, 104] width 343 height 32
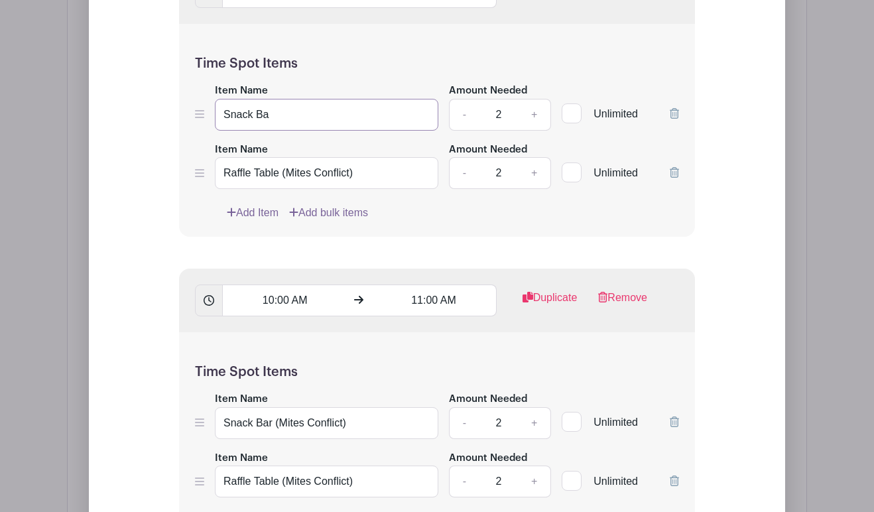
type input "Snack Ba"
